Goal: Task Accomplishment & Management: Use online tool/utility

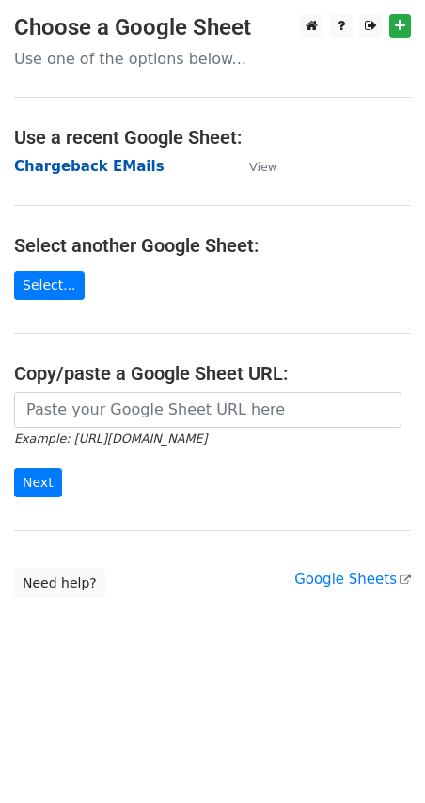
click at [105, 165] on strong "Chargeback EMails" at bounding box center [89, 166] width 150 height 17
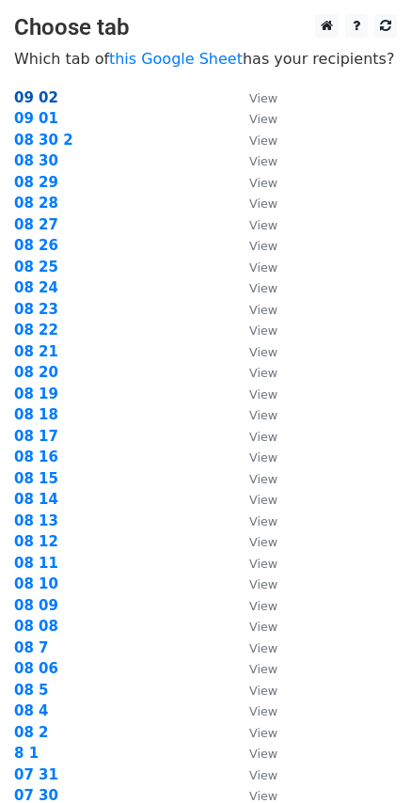
click at [31, 94] on strong "09 02" at bounding box center [36, 97] width 44 height 17
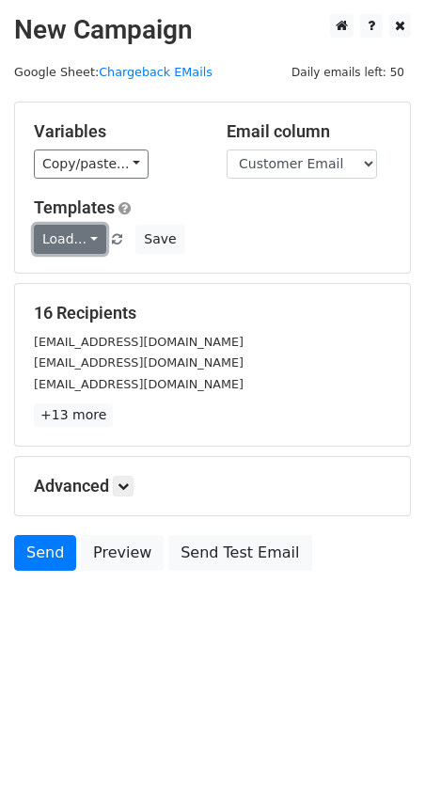
click at [86, 250] on link "Load..." at bounding box center [70, 239] width 72 height 29
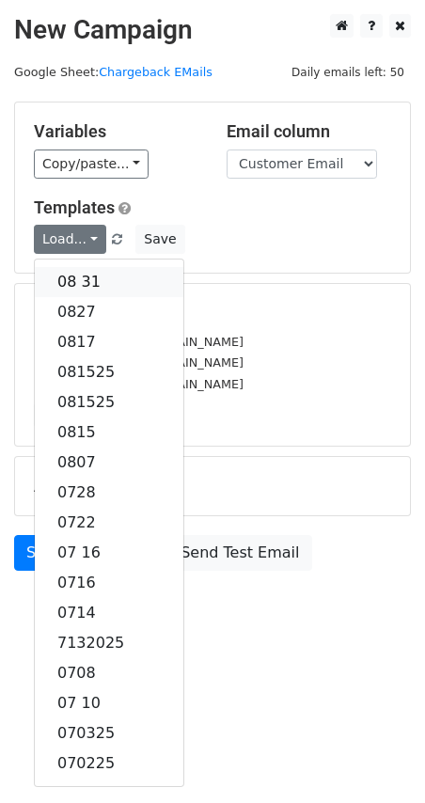
click at [81, 278] on link "08 31" at bounding box center [109, 282] width 149 height 30
